Goal: Use online tool/utility: Use online tool/utility

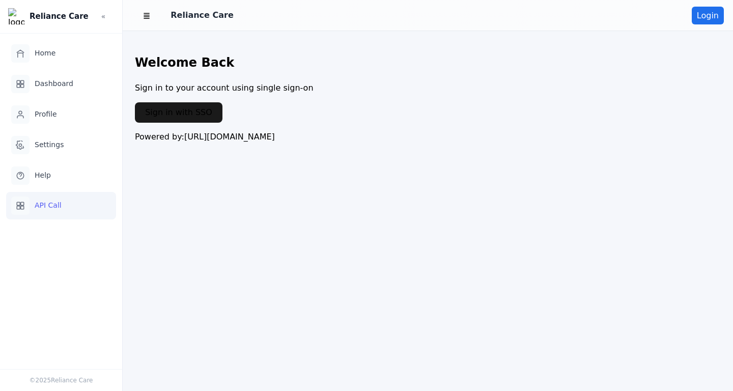
click at [47, 208] on span "API Call" at bounding box center [48, 205] width 27 height 11
click at [189, 115] on button "Sign in with SSO" at bounding box center [179, 112] width 88 height 20
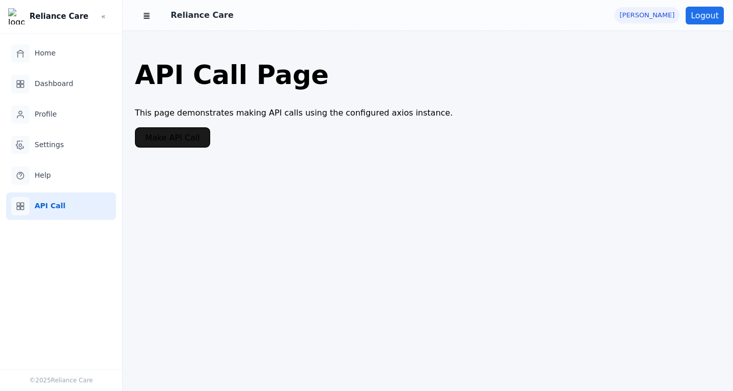
click at [171, 143] on button "Make API Call" at bounding box center [172, 137] width 75 height 20
click at [353, 198] on div "☰ ≣ Reliance Care Kayode Adetayo Logout API Call Page This page demonstrates ma…" at bounding box center [428, 195] width 611 height 391
